Goal: Go to known website: Access a specific website the user already knows

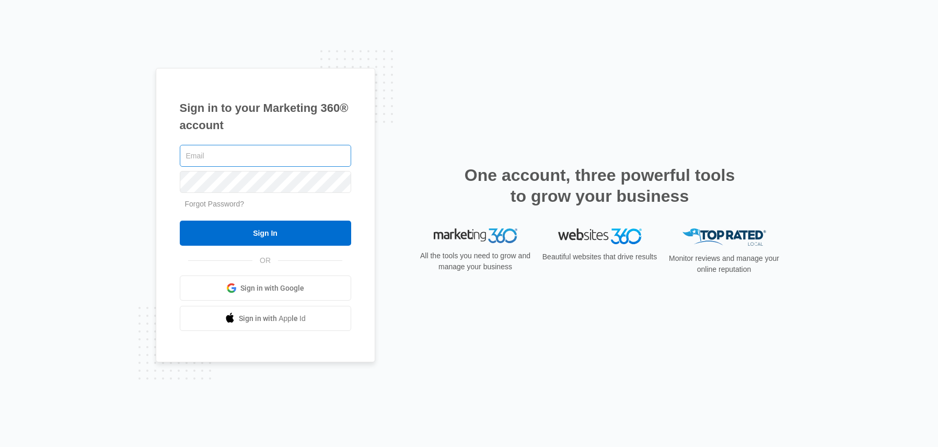
click at [241, 159] on input "text" at bounding box center [265, 156] width 171 height 22
type input "4"
drag, startPoint x: 188, startPoint y: 155, endPoint x: 173, endPoint y: 155, distance: 14.6
click at [173, 155] on div "Sign in to your Marketing 360® account 4 Forgot Password? Sign In OR Sign in wi…" at bounding box center [265, 215] width 219 height 295
type input "[PERSON_NAME][EMAIL_ADDRESS][PERSON_NAME][DOMAIN_NAME]"
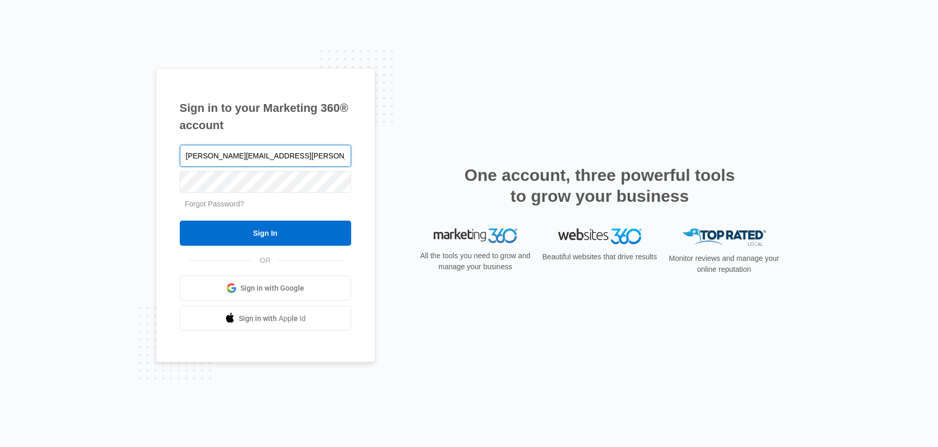
click at [180, 220] on input "Sign In" at bounding box center [265, 232] width 171 height 25
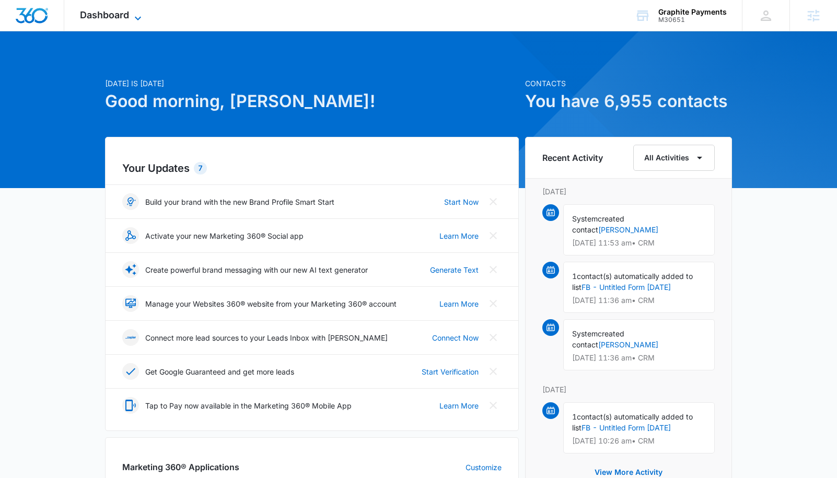
click at [128, 14] on span "Dashboard" at bounding box center [104, 14] width 49 height 11
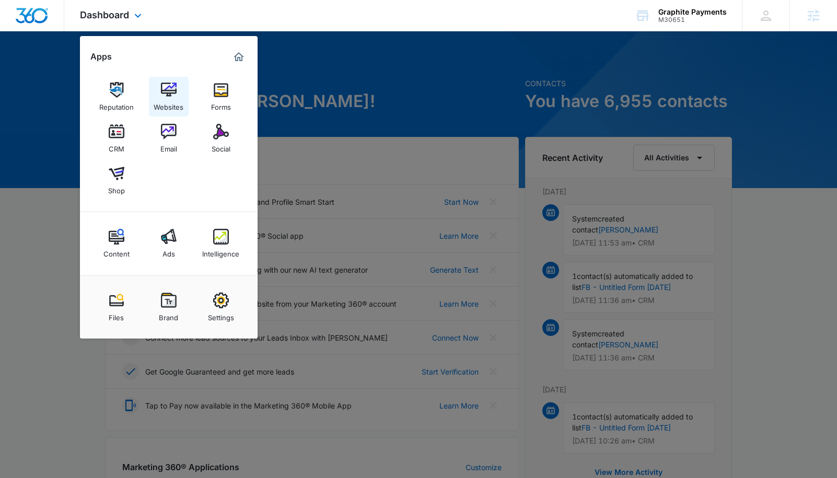
click at [164, 98] on div "Websites" at bounding box center [169, 105] width 30 height 14
